Goal: Task Accomplishment & Management: Complete application form

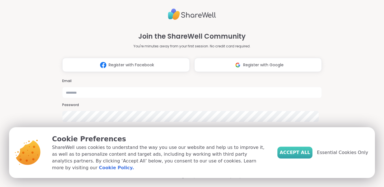
click at [298, 156] on span "Accept All" at bounding box center [294, 152] width 31 height 7
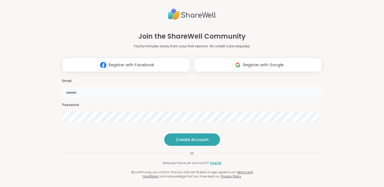
click at [219, 87] on input "email" at bounding box center [192, 92] width 260 height 11
type input "**********"
click at [191, 143] on span "Create Account" at bounding box center [191, 140] width 33 height 6
